Goal: Browse casually

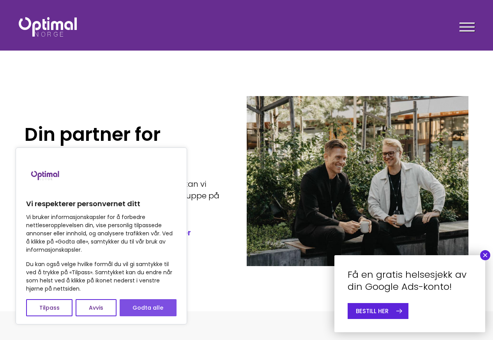
click at [153, 310] on button "Godta alle" at bounding box center [148, 307] width 57 height 17
checkbox input "true"
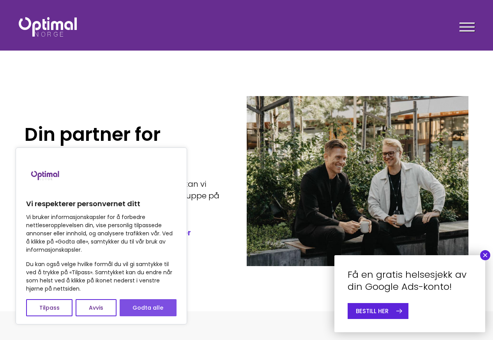
checkbox input "true"
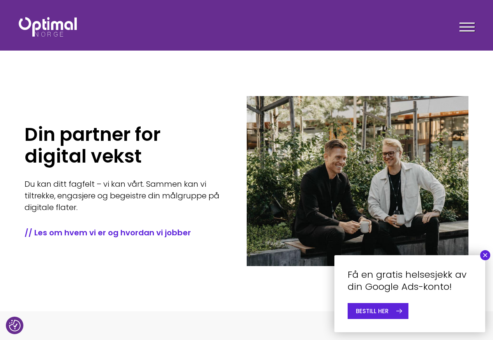
click at [482, 255] on button "×" at bounding box center [485, 255] width 10 height 10
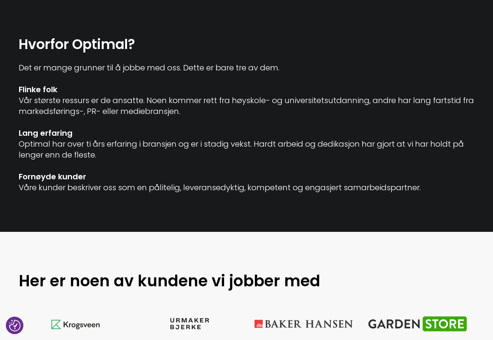
scroll to position [801, 0]
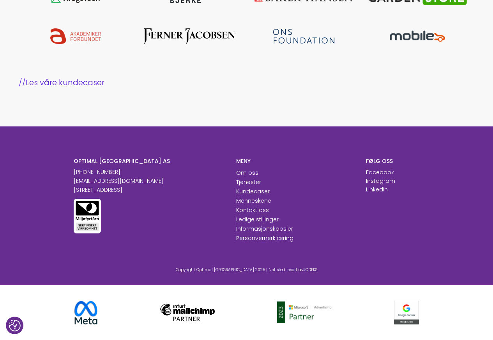
click at [412, 261] on div "Copyright Optimal [GEOGRAPHIC_DATA] 2025 | Nettsted levert av KODEKS" at bounding box center [247, 258] width 378 height 30
click at [289, 102] on section "Here are some of the clients we work with // Read our customer cases" at bounding box center [246, 16] width 493 height 222
click at [291, 153] on div "OPTIMAL [GEOGRAPHIC_DATA] AS [PHONE_NUMBER] [EMAIL_ADDRESS][DOMAIN_NAME] [STREE…" at bounding box center [246, 208] width 493 height 162
click at [239, 116] on section "Here are some of the clients we work with // Read our customer cases" at bounding box center [246, 16] width 493 height 222
drag, startPoint x: 263, startPoint y: 95, endPoint x: 280, endPoint y: 95, distance: 16.8
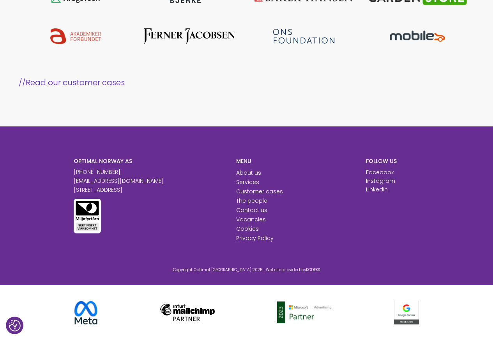
click at [264, 95] on section "Here are some of the clients we work with // Read our customer cases" at bounding box center [246, 16] width 493 height 222
click at [352, 99] on section "Here are some of the clients we work with // Read our customer cases" at bounding box center [246, 16] width 493 height 222
click at [352, 102] on section "Here are some of the clients we work with // Read our customer cases" at bounding box center [246, 16] width 493 height 222
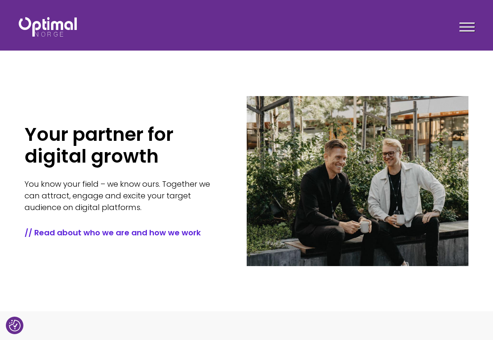
drag, startPoint x: 152, startPoint y: 190, endPoint x: 157, endPoint y: 181, distance: 10.5
click at [152, 190] on font "You know your field – we know ours. Together we can attract, engage and excite …" at bounding box center [117, 196] width 185 height 34
click at [183, 147] on h1 "Your partner for digital growth" at bounding box center [124, 146] width 198 height 44
click at [190, 159] on h1 "Your partner for digital growth" at bounding box center [124, 146] width 198 height 44
click at [464, 25] on div at bounding box center [466, 28] width 15 height 19
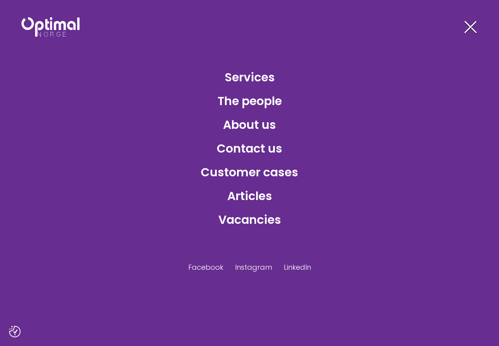
click at [474, 26] on div at bounding box center [469, 28] width 15 height 19
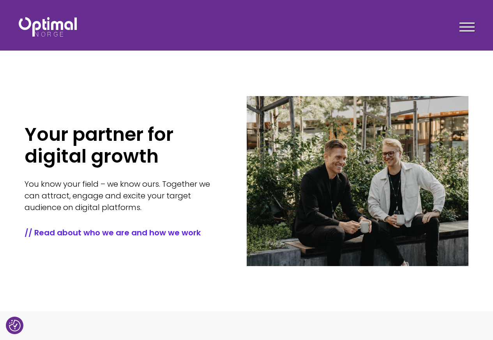
drag, startPoint x: 223, startPoint y: 281, endPoint x: 334, endPoint y: 299, distance: 112.1
click at [223, 282] on section "Your partner for digital growth You know your field – we know ours. Together we…" at bounding box center [246, 156] width 493 height 312
click at [365, 300] on section "Your partner for digital growth You know your field – we know ours. Together we…" at bounding box center [246, 156] width 493 height 312
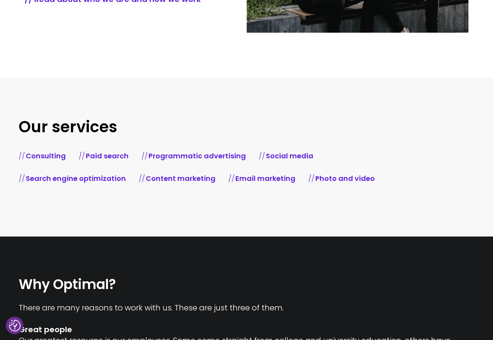
scroll to position [273, 0]
